Goal: Check status: Check status

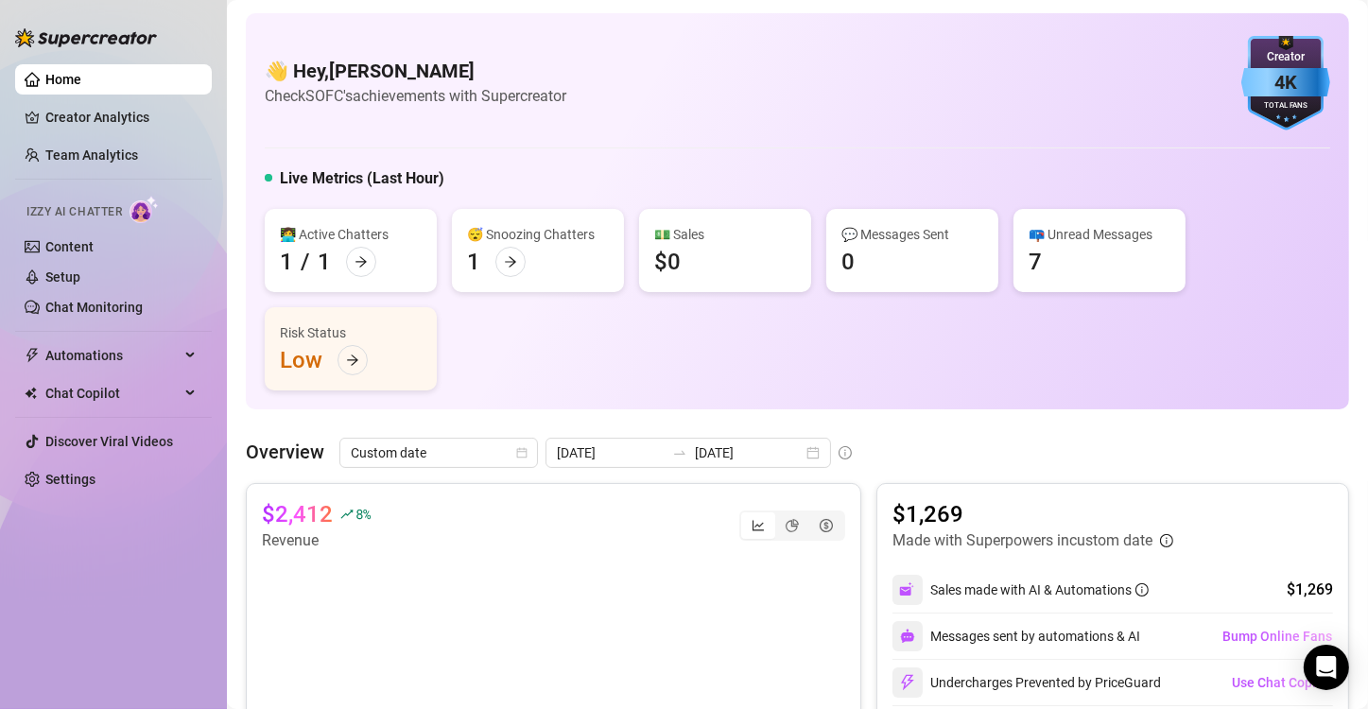
scroll to position [112, 0]
click at [513, 451] on span "Last 30 days" at bounding box center [439, 453] width 176 height 28
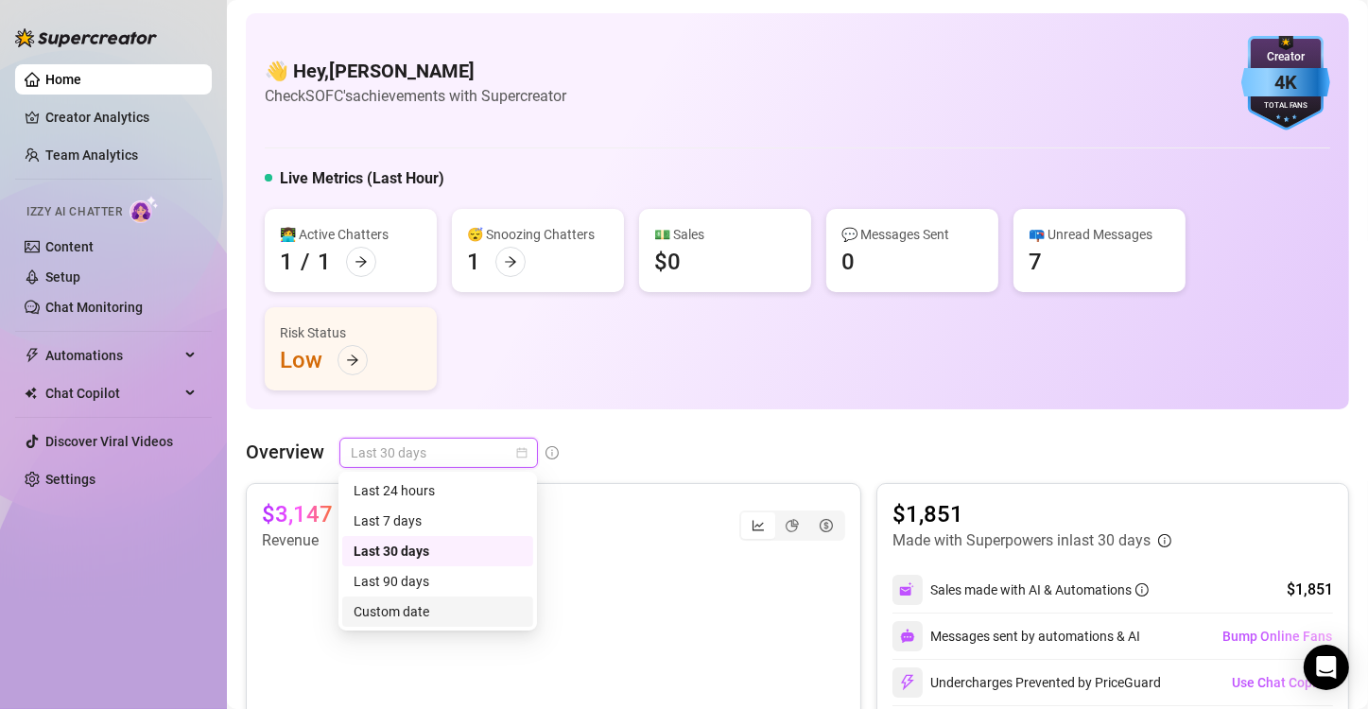
click at [400, 603] on div "Custom date" at bounding box center [438, 611] width 168 height 21
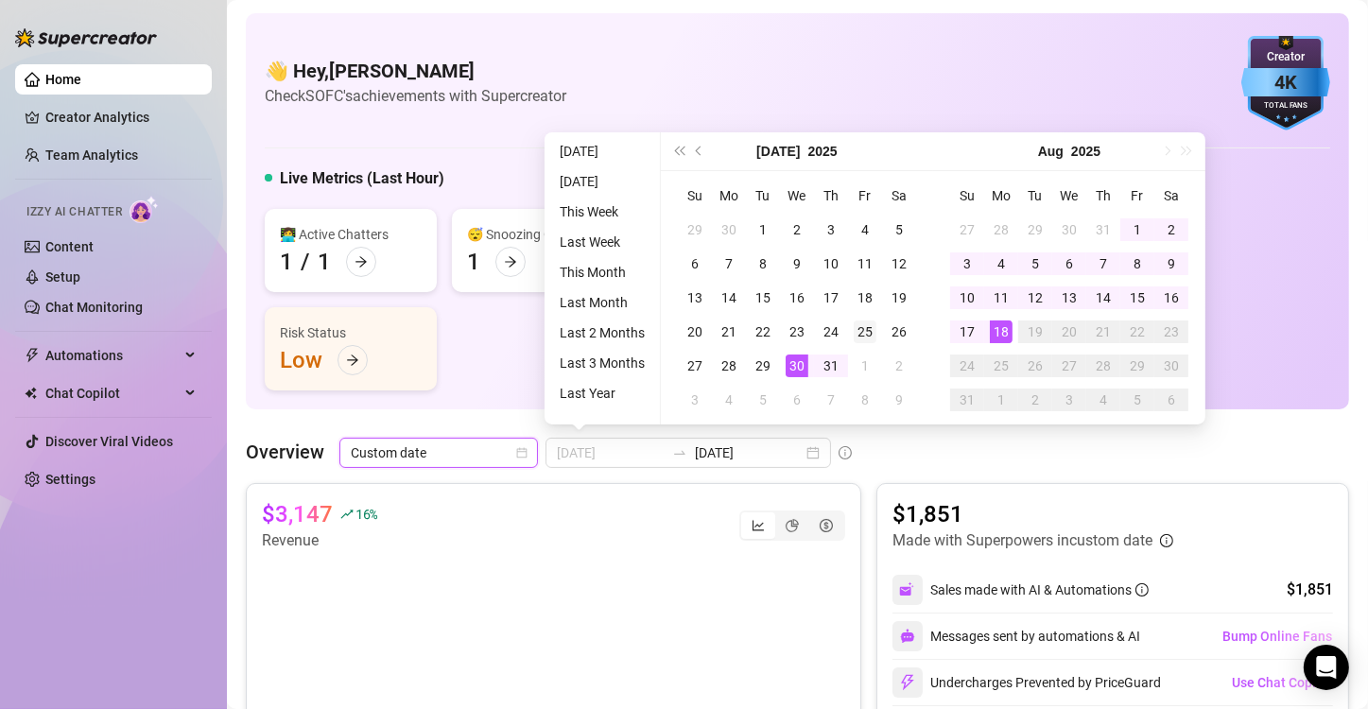
type input "[DATE]"
click at [868, 328] on div "25" at bounding box center [865, 331] width 23 height 23
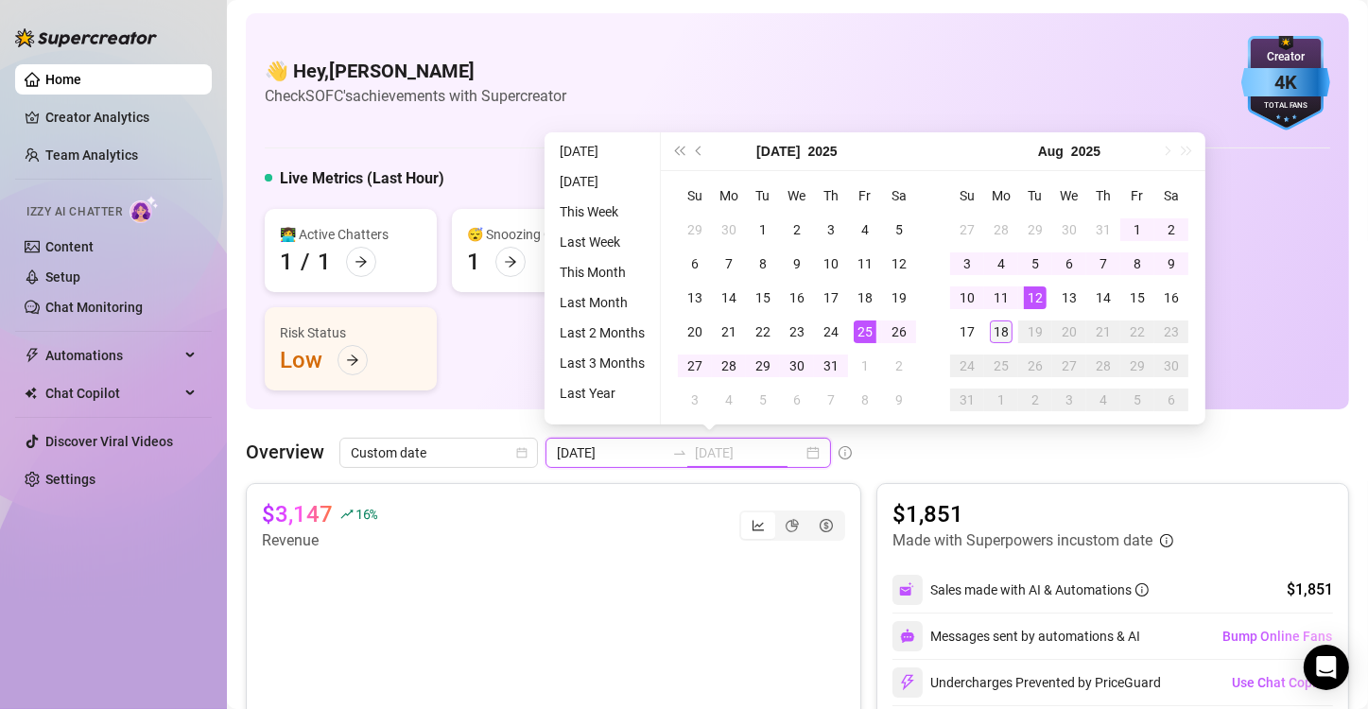
type input "[DATE]"
click at [997, 333] on div "18" at bounding box center [1001, 331] width 23 height 23
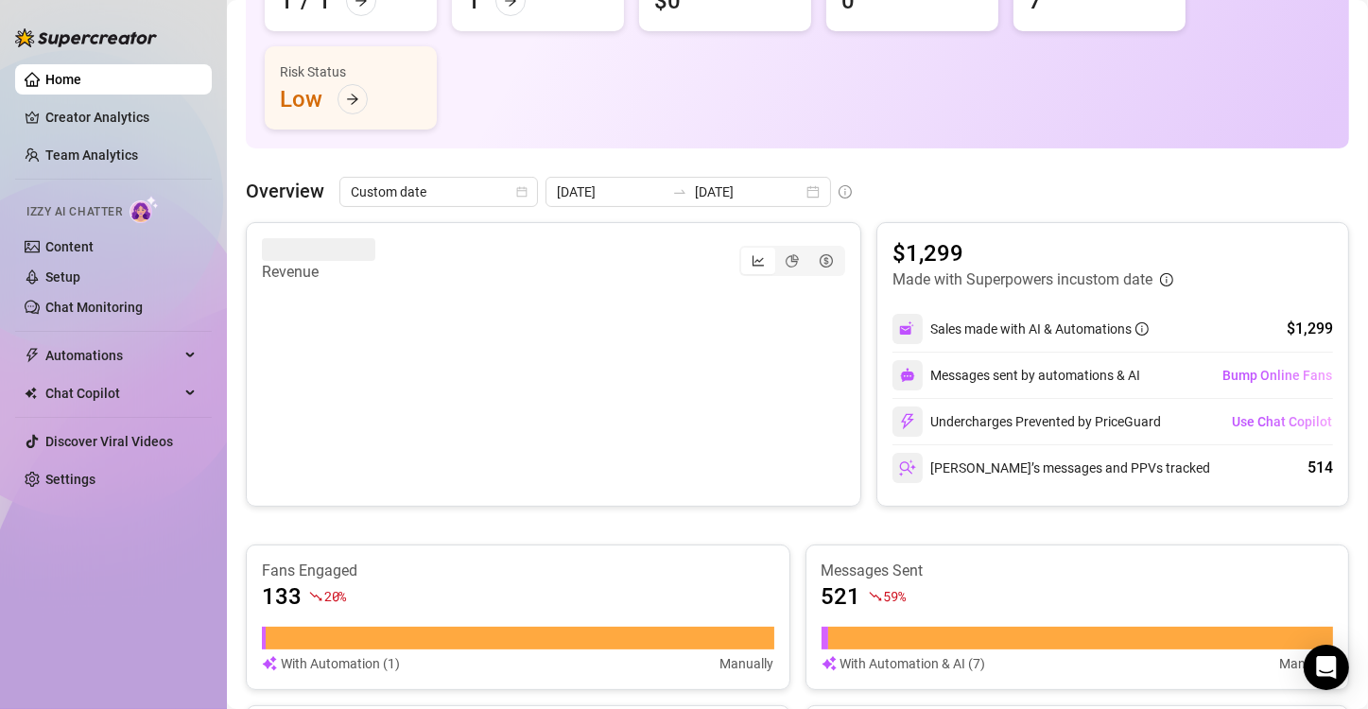
scroll to position [258, 0]
